Goal: Task Accomplishment & Management: Manage account settings

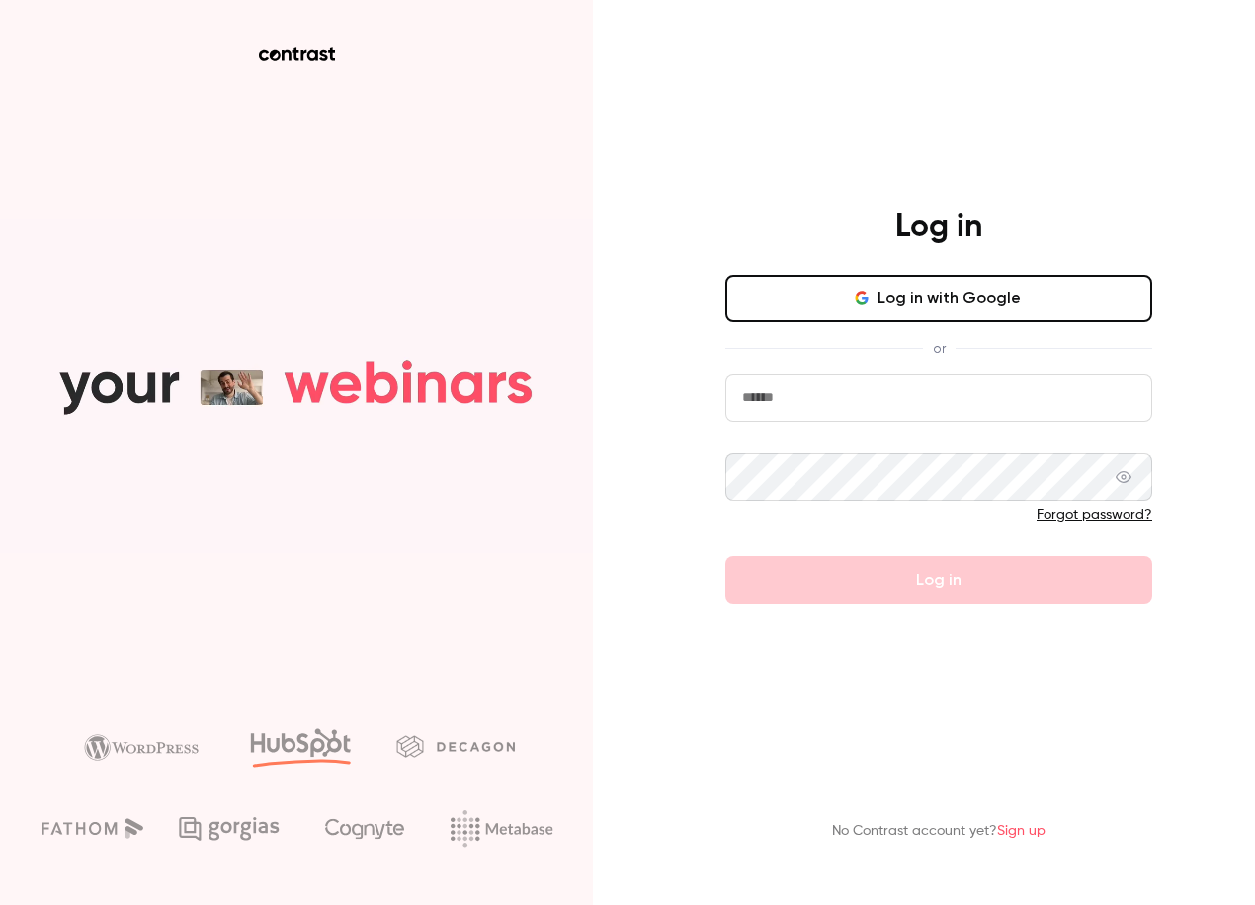
click at [919, 419] on input "email" at bounding box center [938, 397] width 427 height 47
type input "**********"
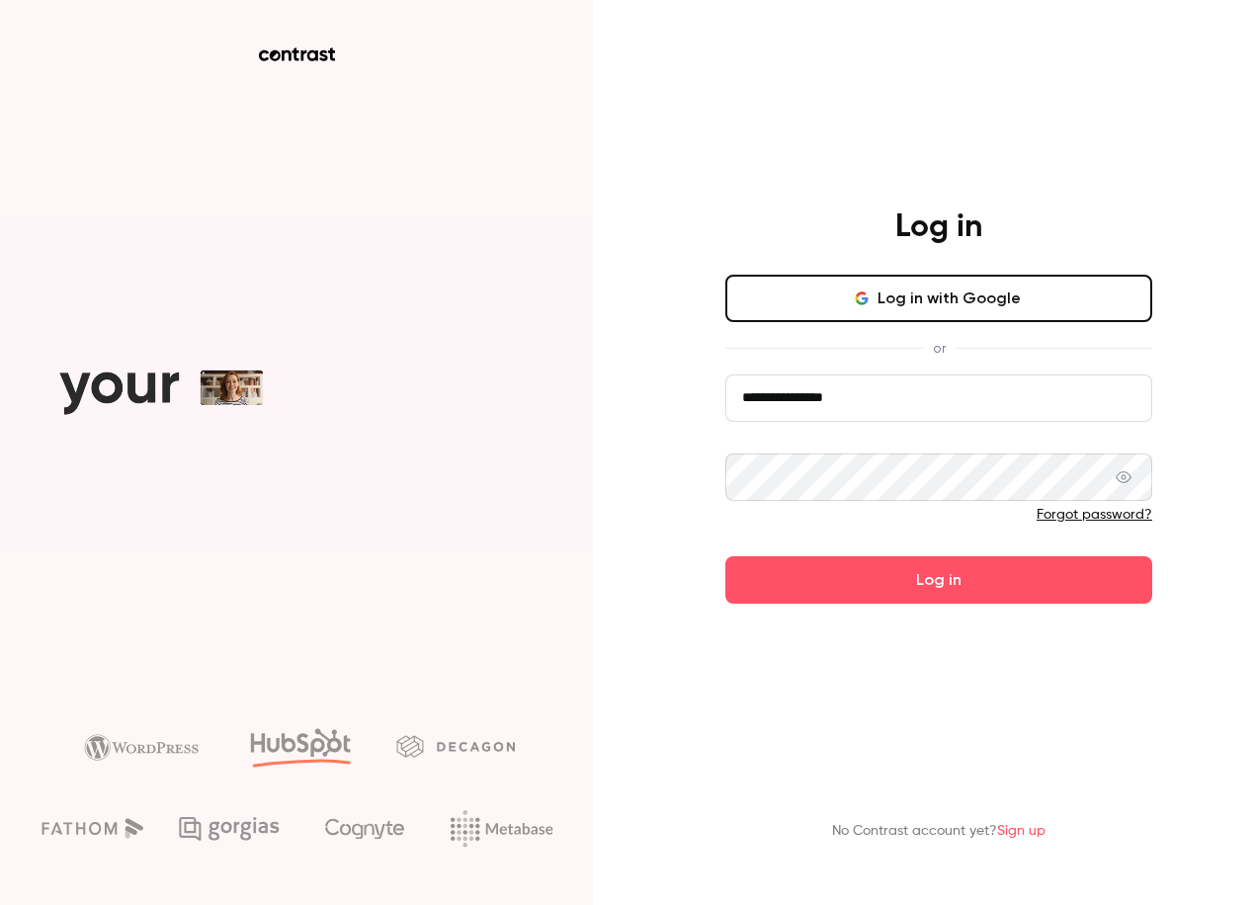
click at [725, 556] on button "Log in" at bounding box center [938, 579] width 427 height 47
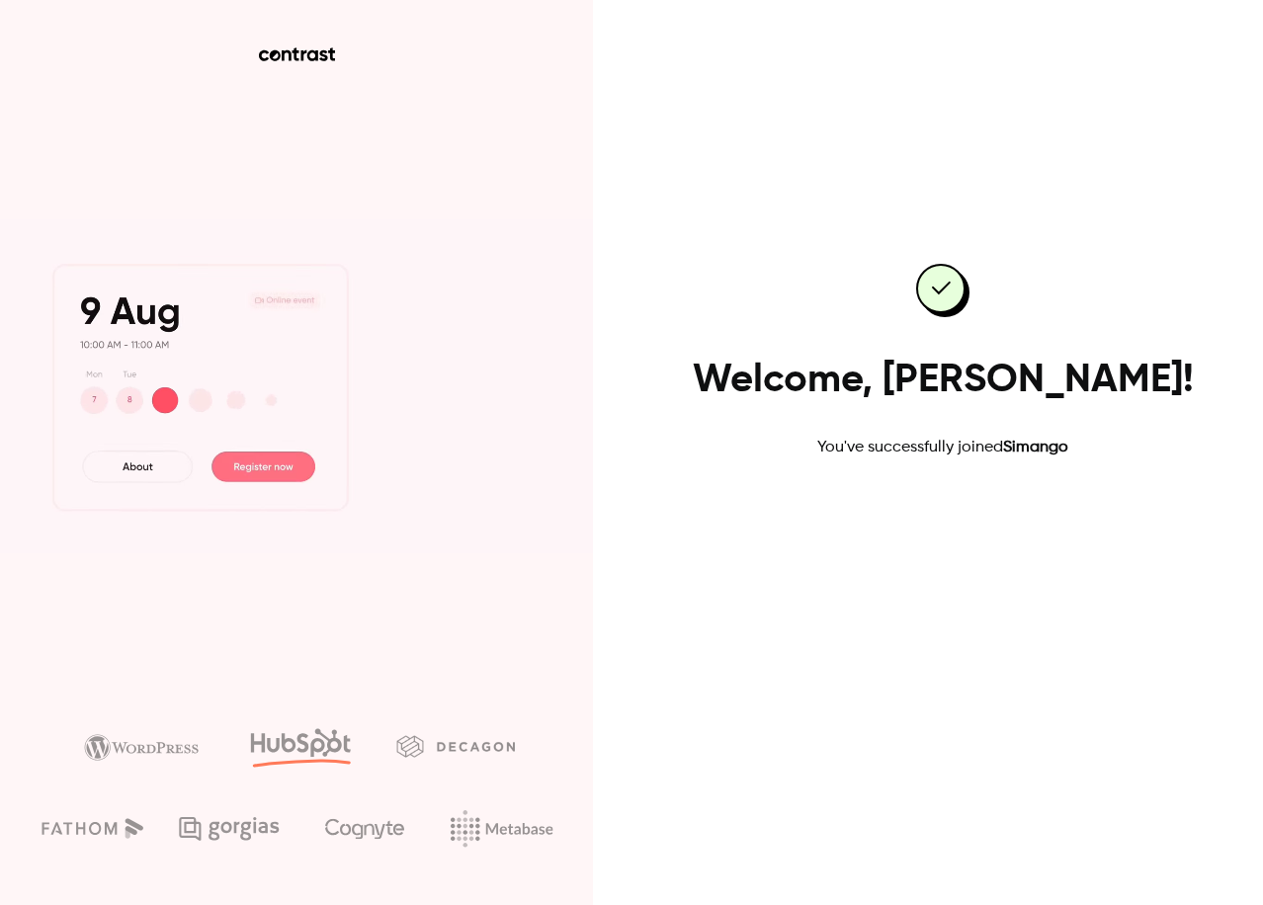
click at [941, 514] on link "Go to dashboard" at bounding box center [942, 522] width 168 height 47
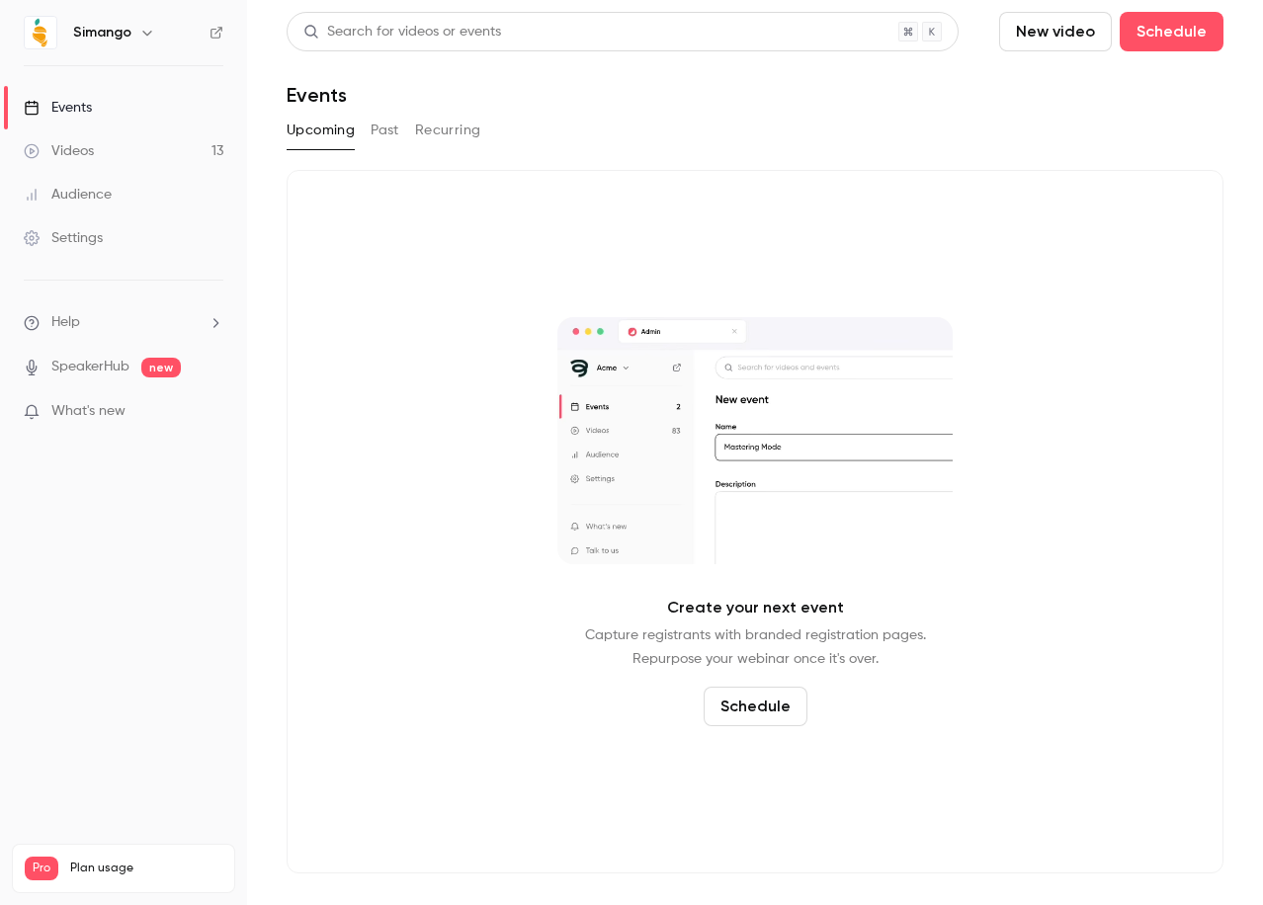
click at [142, 39] on icon "button" at bounding box center [147, 33] width 16 height 16
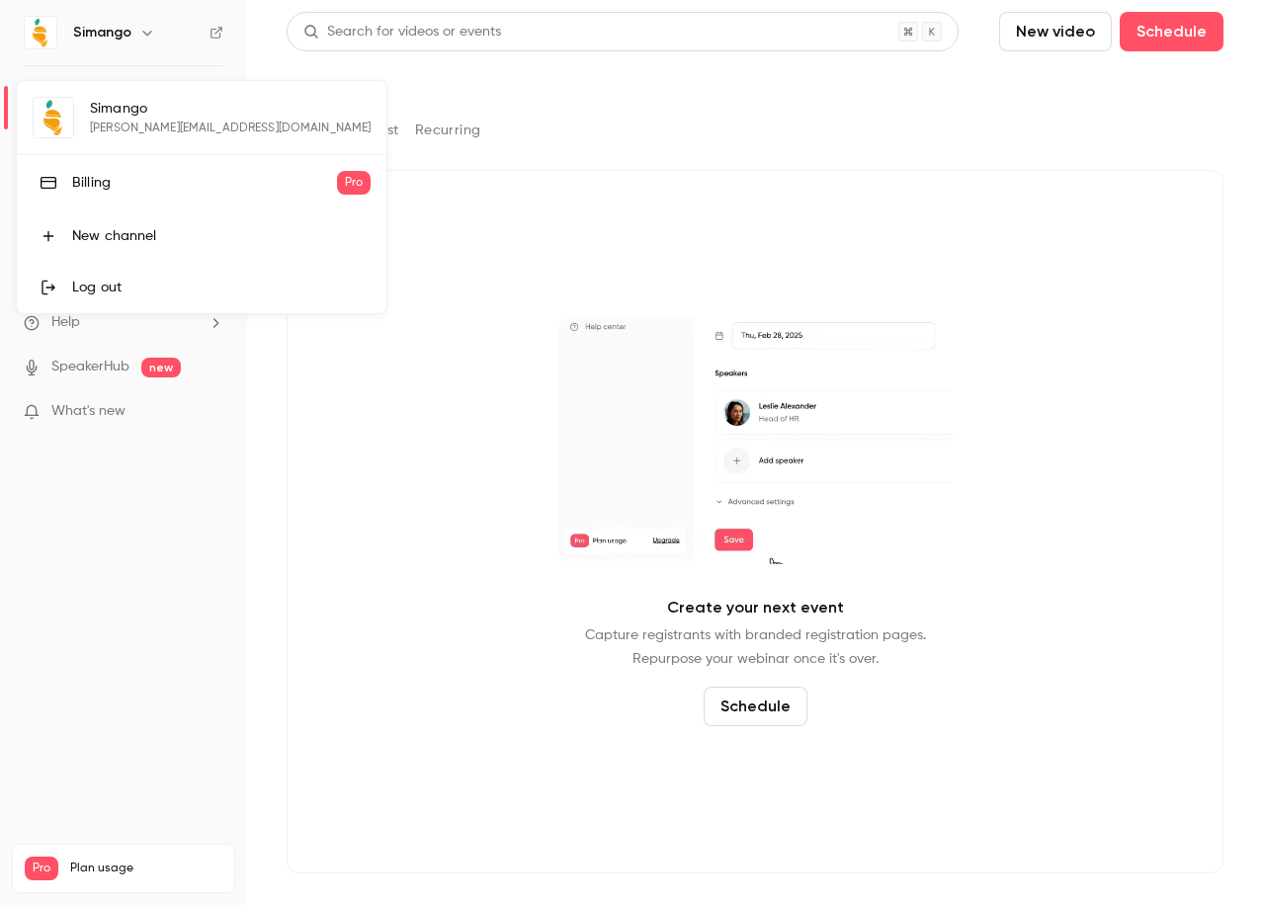
click at [166, 187] on div "Billing" at bounding box center [204, 183] width 265 height 20
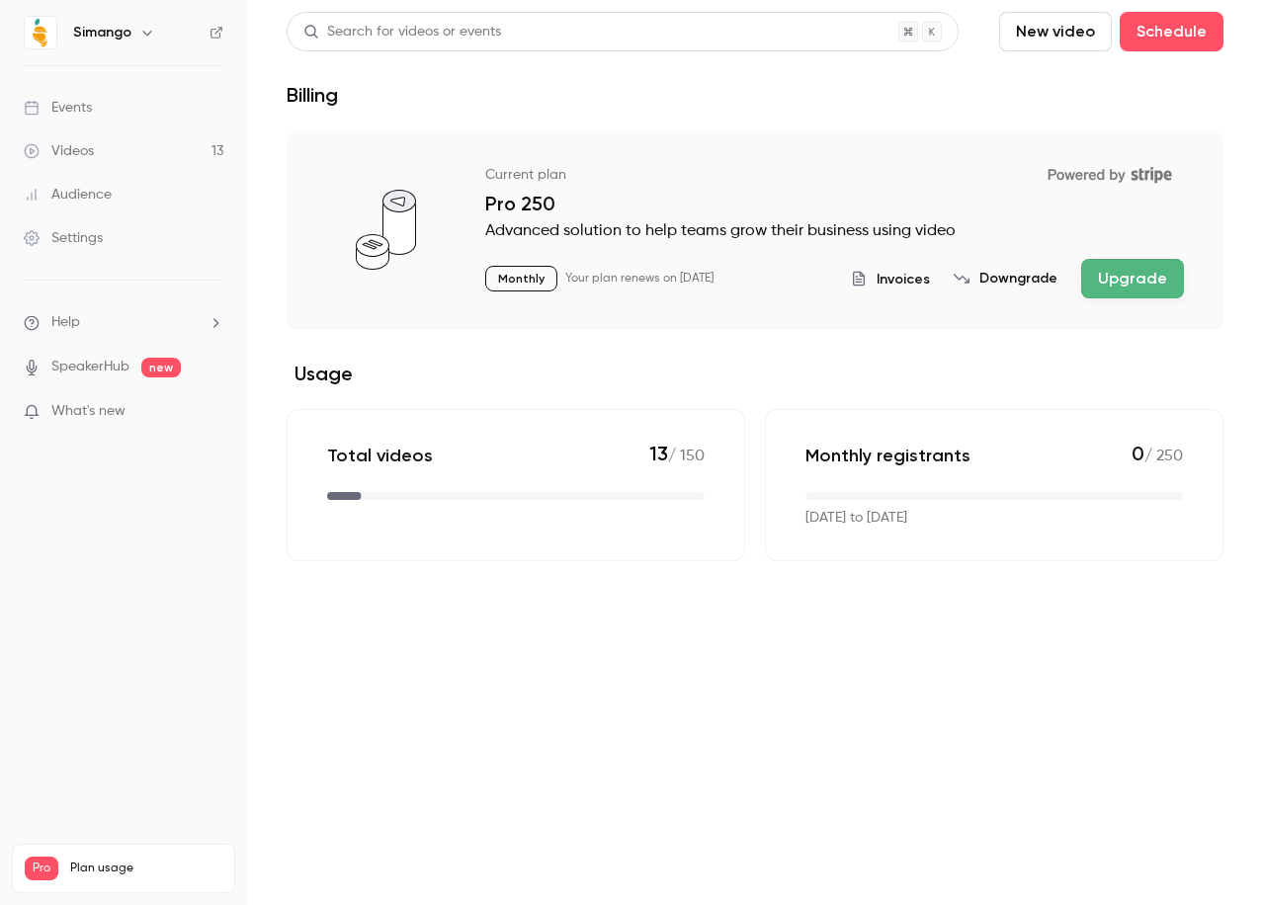
click at [899, 285] on span "Invoices" at bounding box center [902, 279] width 53 height 21
